Goal: Information Seeking & Learning: Learn about a topic

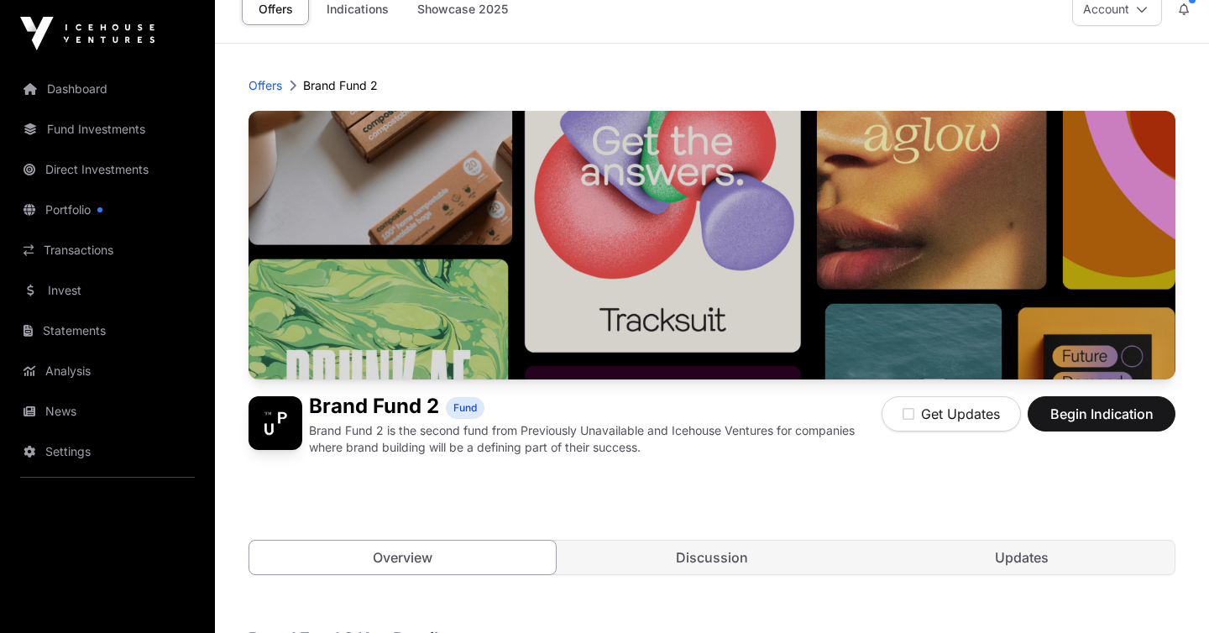
scroll to position [211, 0]
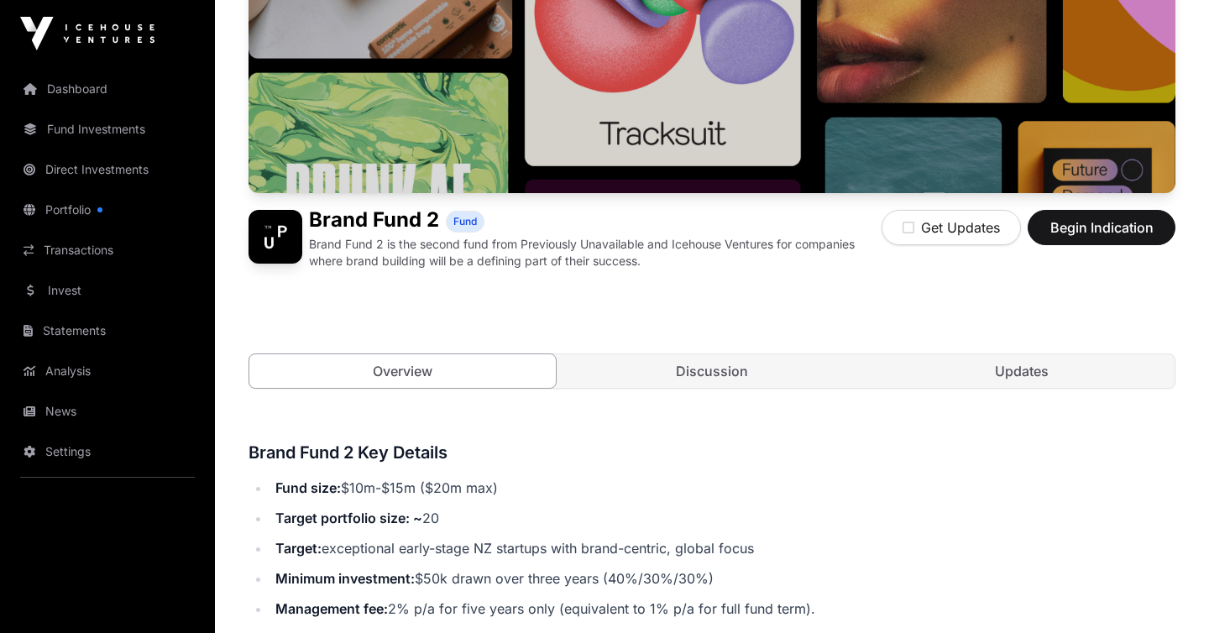
click at [855, 379] on link "Discussion" at bounding box center [712, 371] width 306 height 34
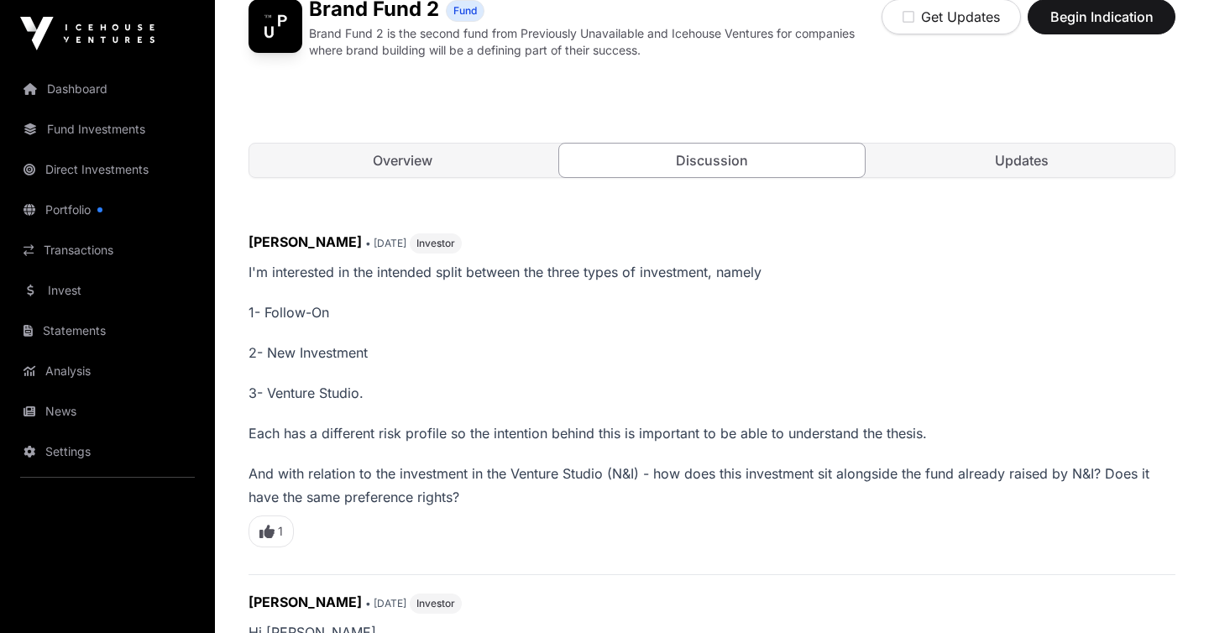
scroll to position [241, 0]
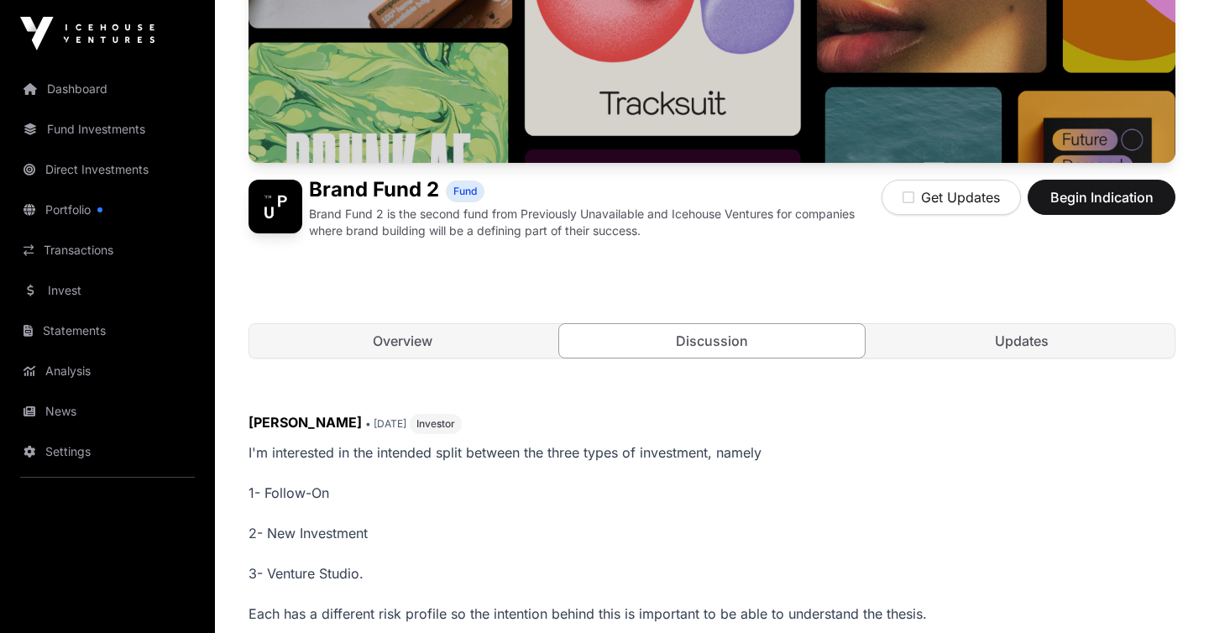
click at [1044, 324] on link "Updates" at bounding box center [1021, 341] width 306 height 34
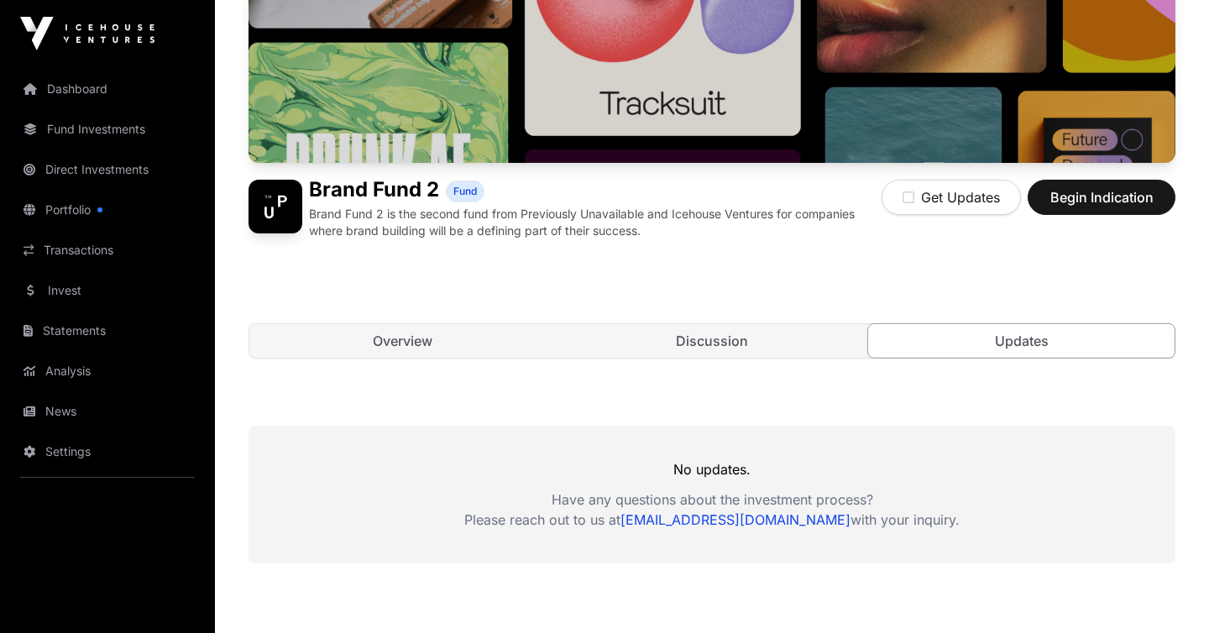
click at [105, 214] on link "Portfolio" at bounding box center [107, 209] width 188 height 37
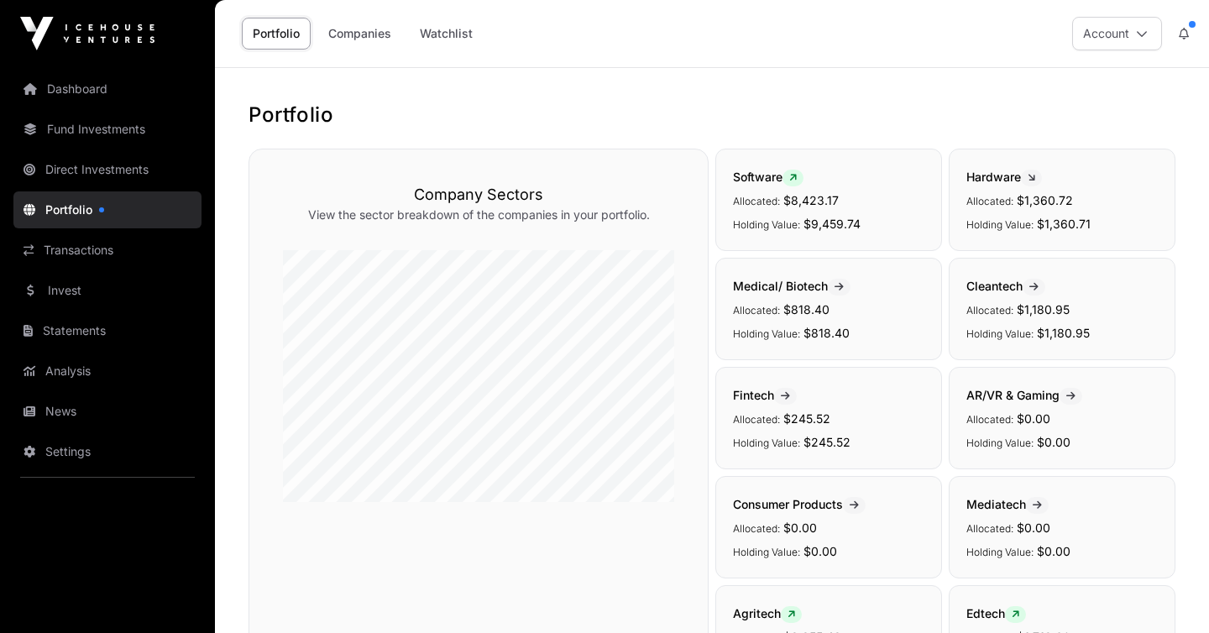
click at [76, 82] on link "Dashboard" at bounding box center [107, 89] width 188 height 37
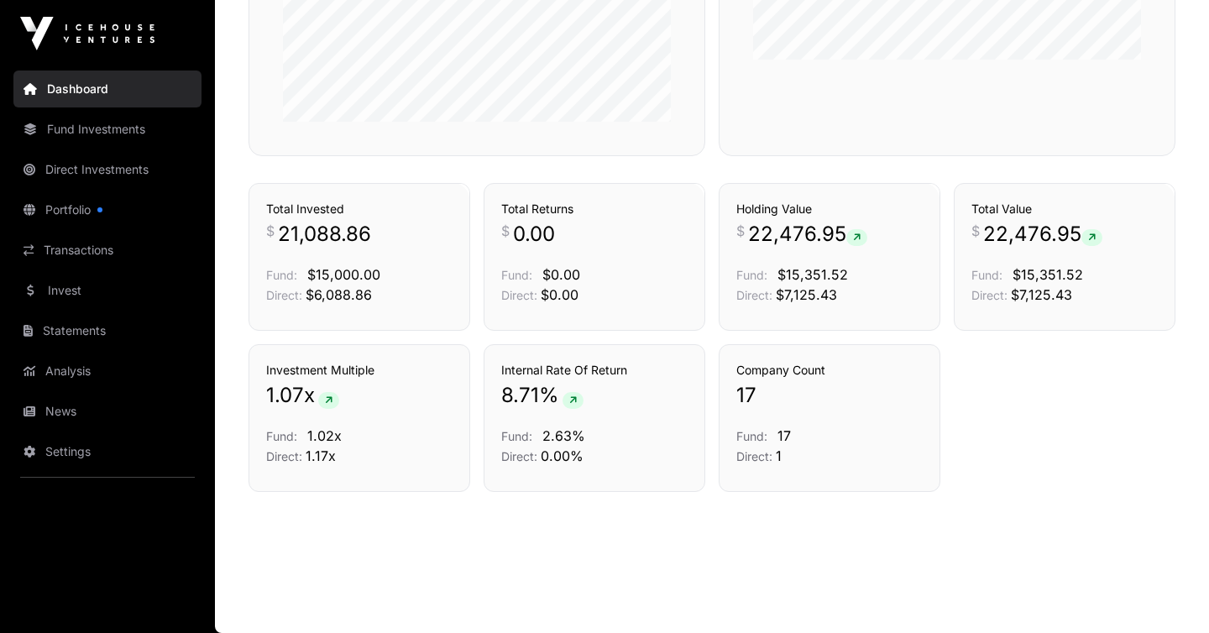
scroll to position [602, 0]
